Goal: Transaction & Acquisition: Purchase product/service

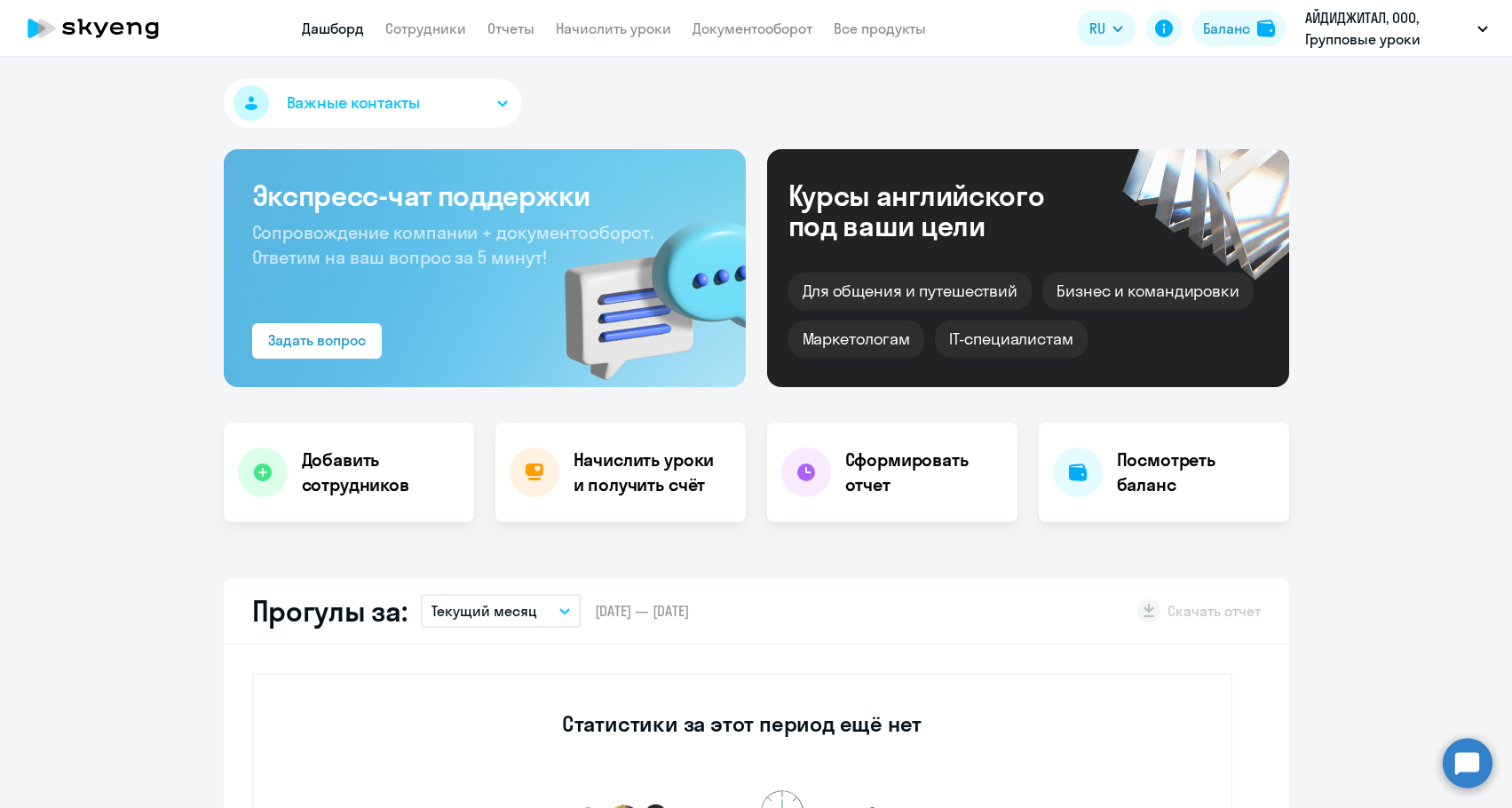
select select "30"
click at [1254, 22] on button "Баланс" at bounding box center [1239, 28] width 93 height 36
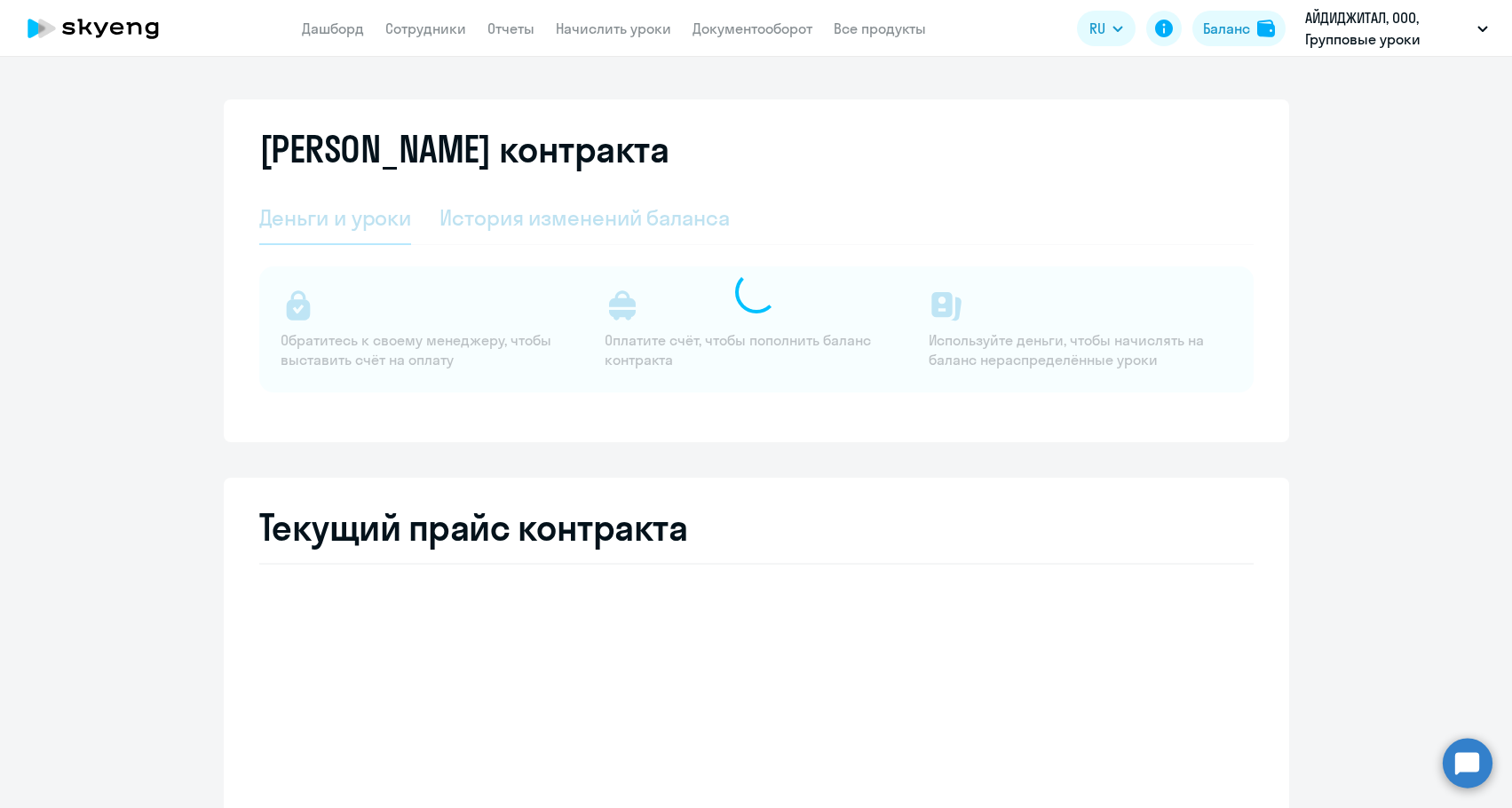
select select "english_adult_not_native_speaker"
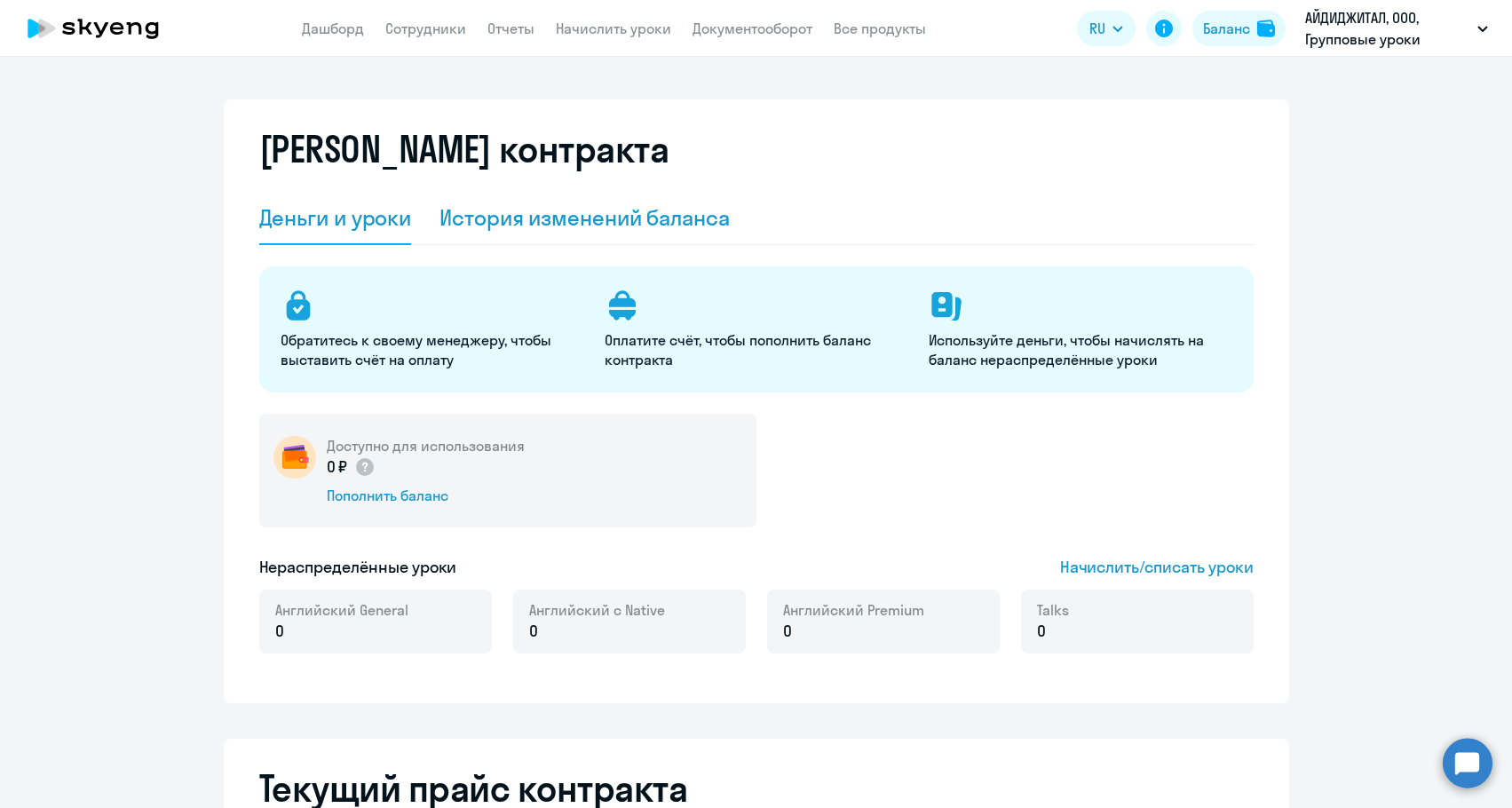
click at [505, 220] on div "История изменений баланса" at bounding box center [584, 218] width 291 height 28
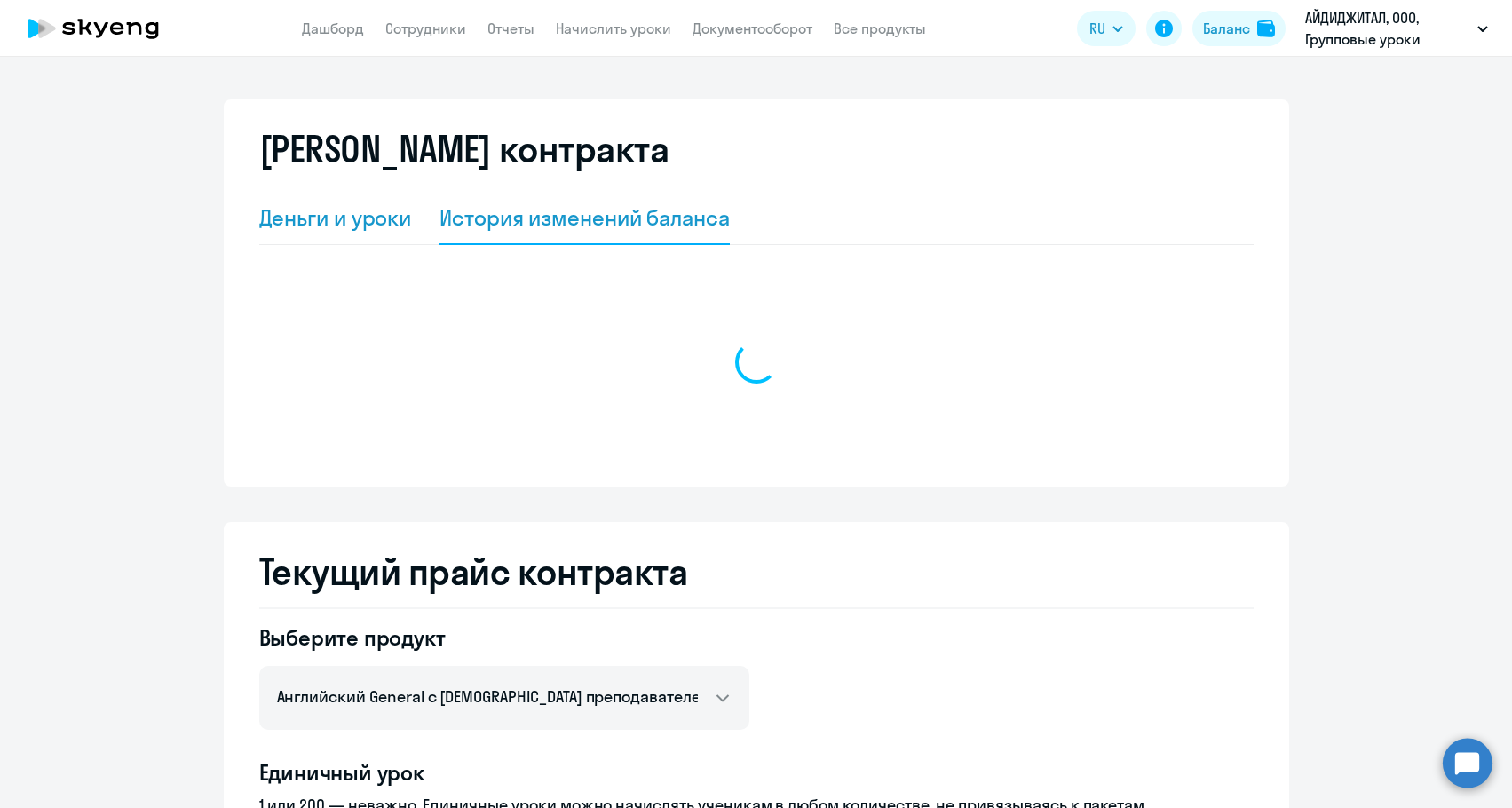
click at [368, 217] on div "Деньги и уроки" at bounding box center [336, 218] width 153 height 28
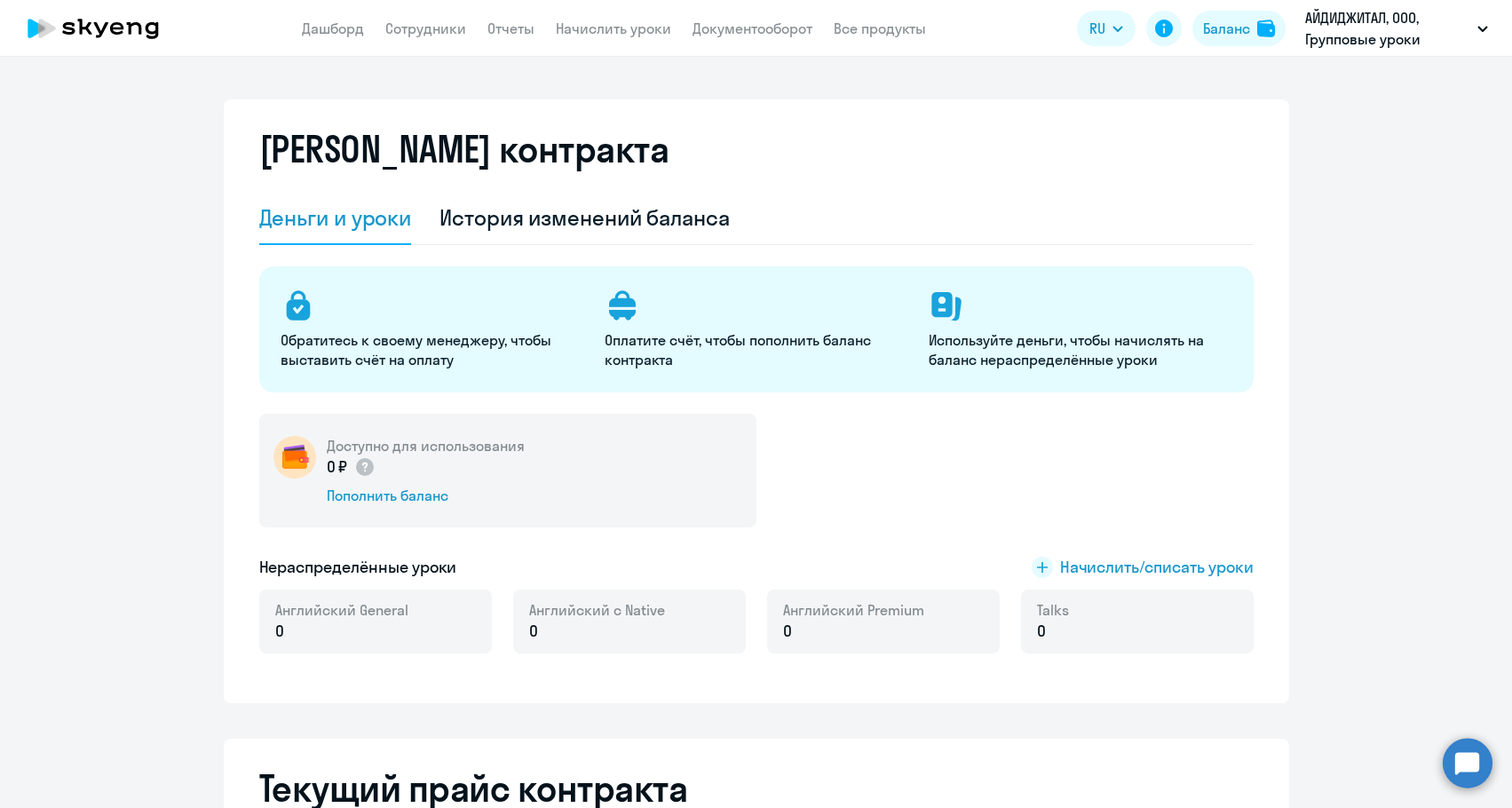
click at [368, 230] on div "Деньги и уроки" at bounding box center [336, 218] width 153 height 28
click at [406, 494] on div "Пополнить баланс" at bounding box center [425, 495] width 198 height 20
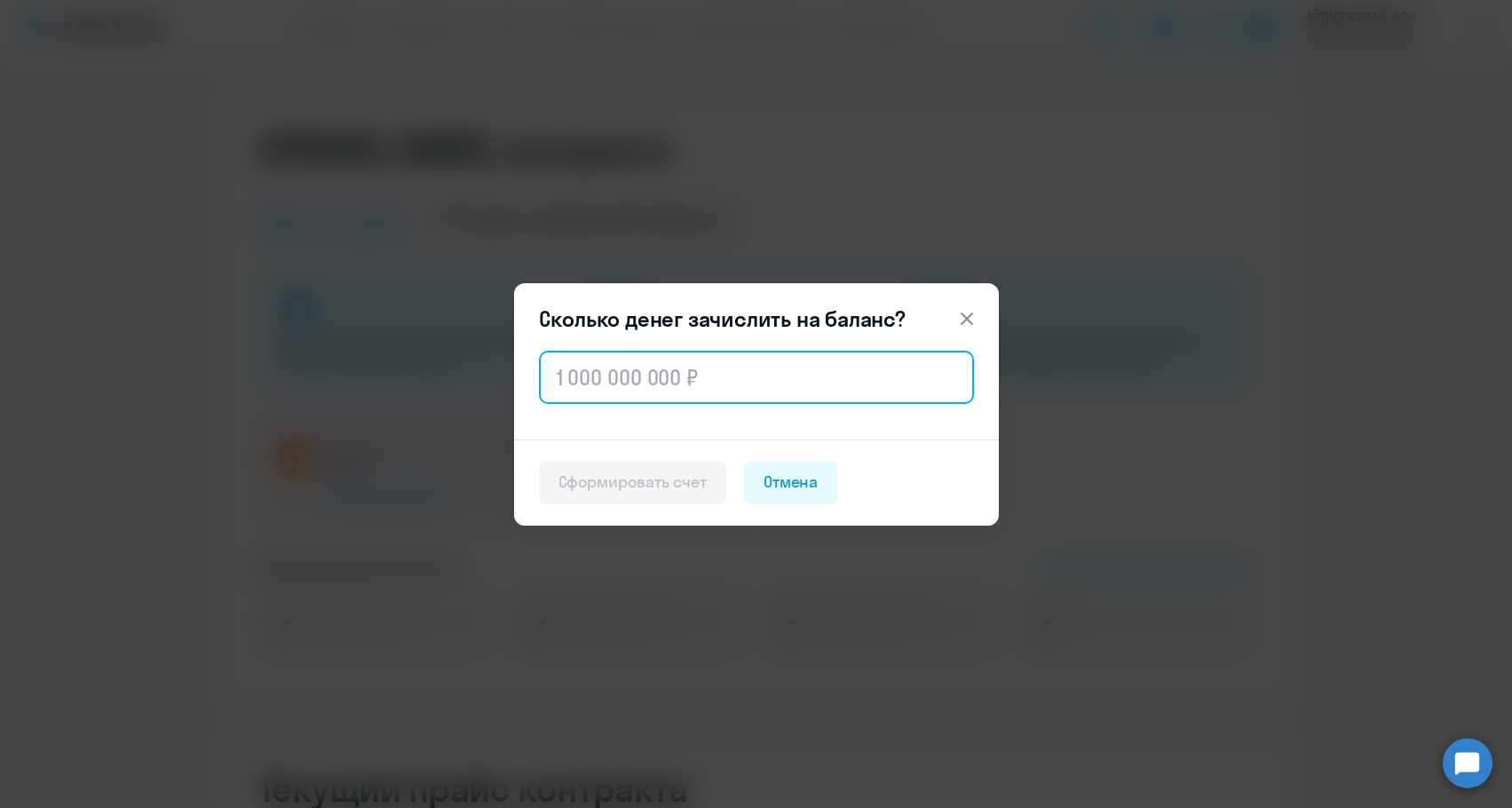
click at [584, 386] on input "text" at bounding box center [756, 377] width 435 height 53
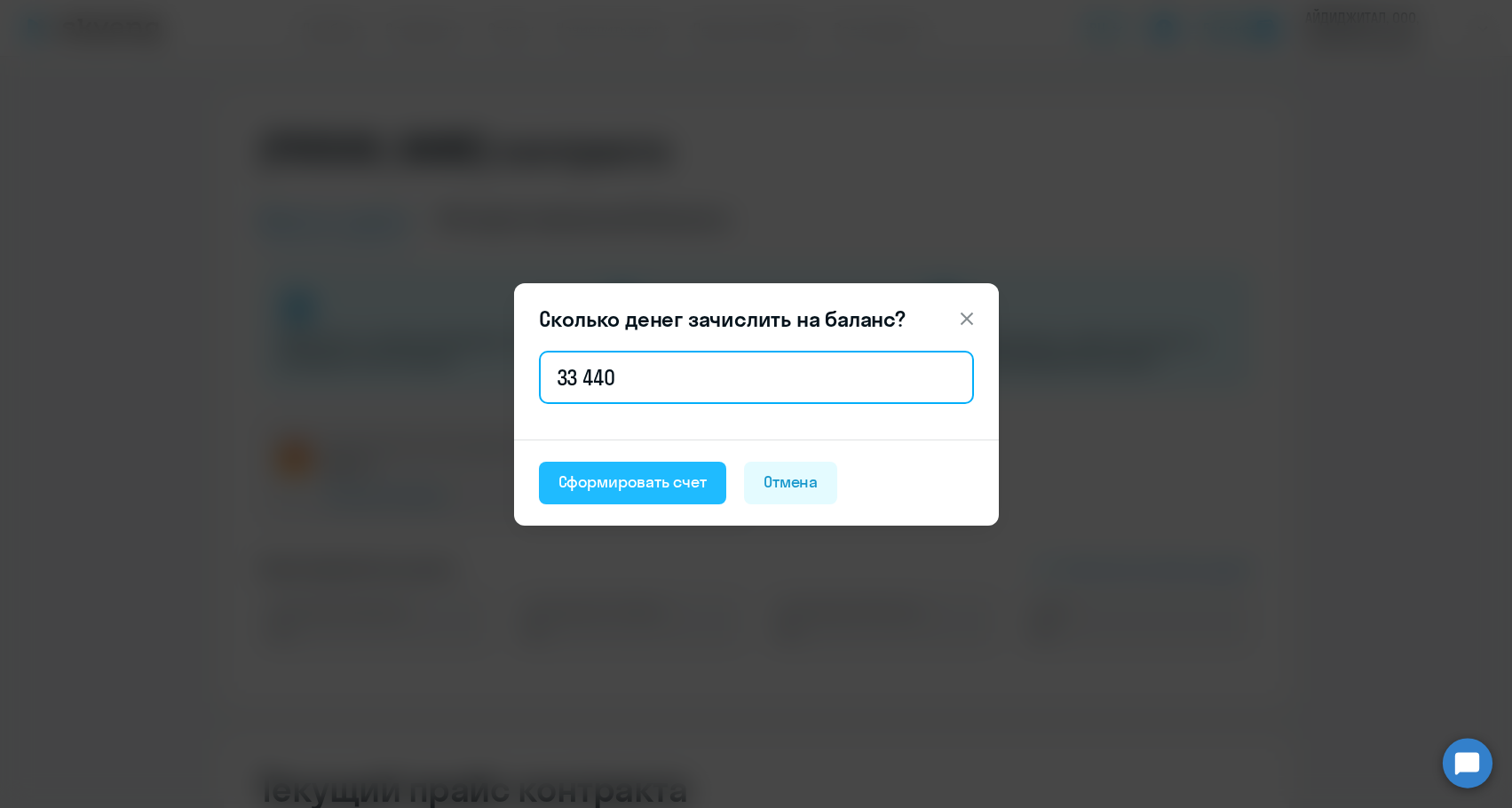
type input "33 440"
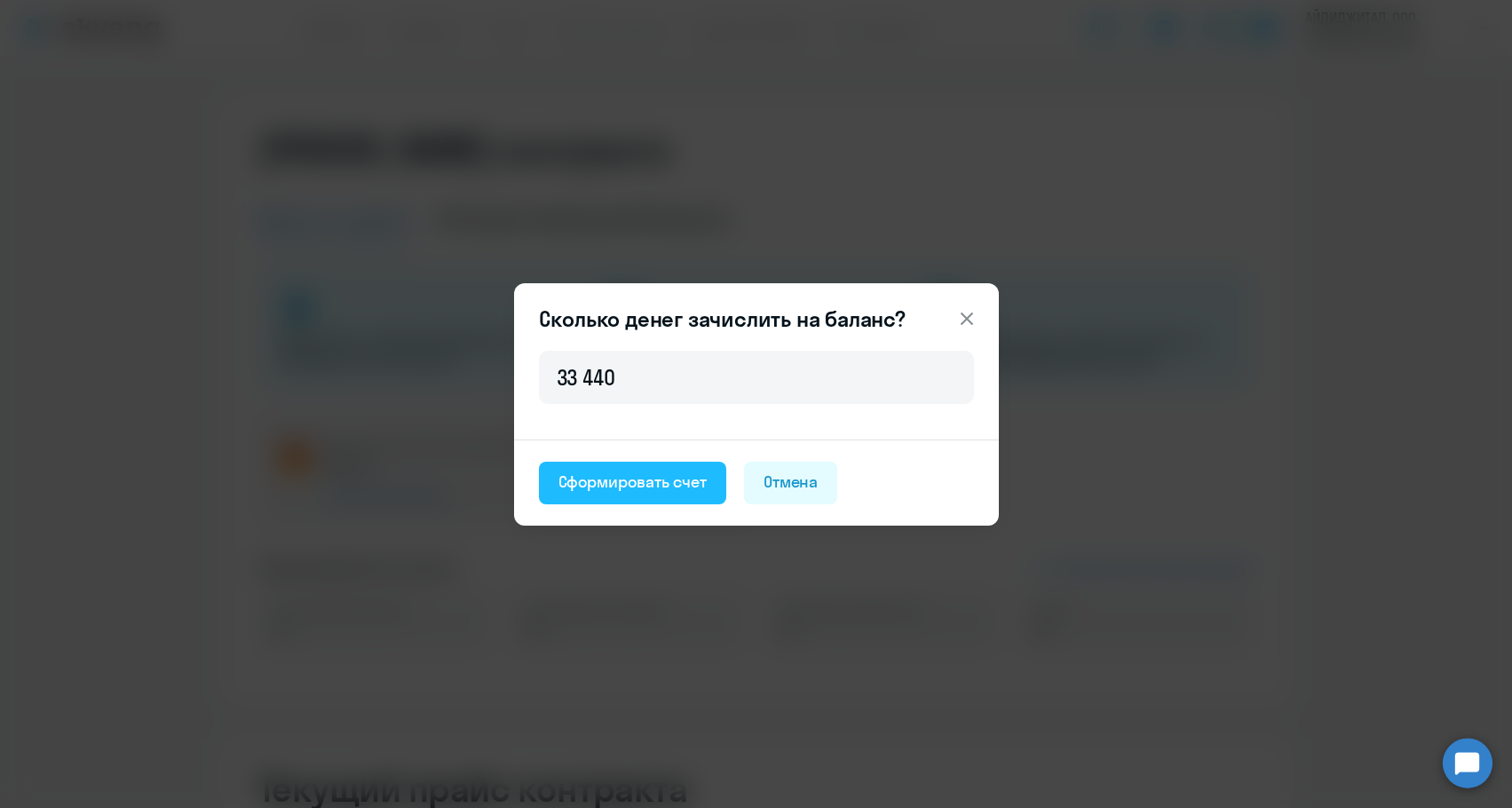
click at [617, 468] on button "Сформировать счет" at bounding box center [632, 483] width 188 height 43
